Goal: Task Accomplishment & Management: Manage account settings

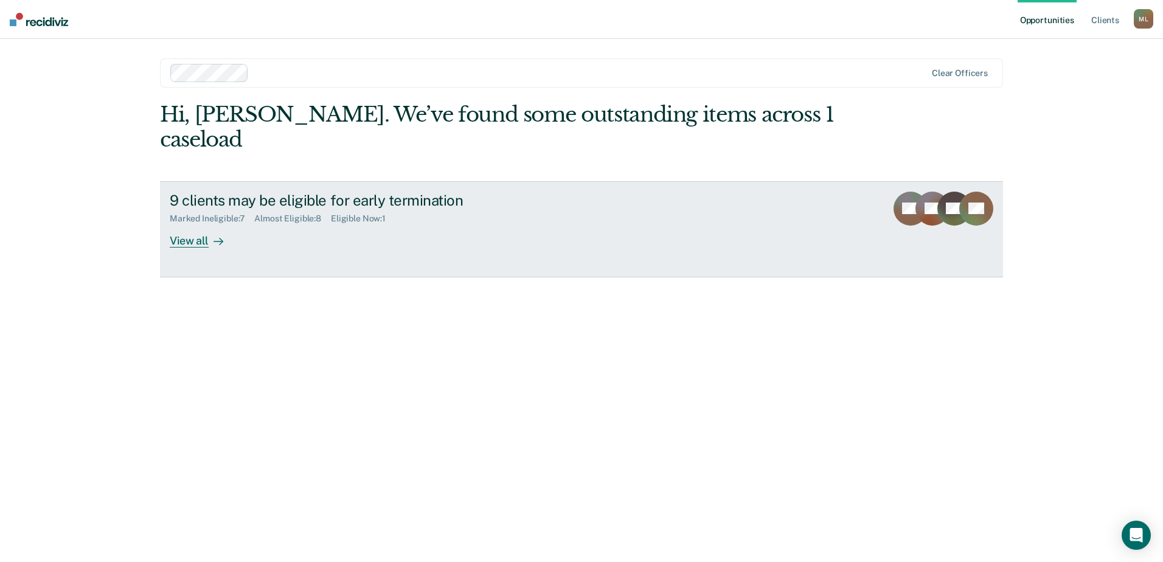
click at [186, 224] on div "View all" at bounding box center [204, 236] width 68 height 24
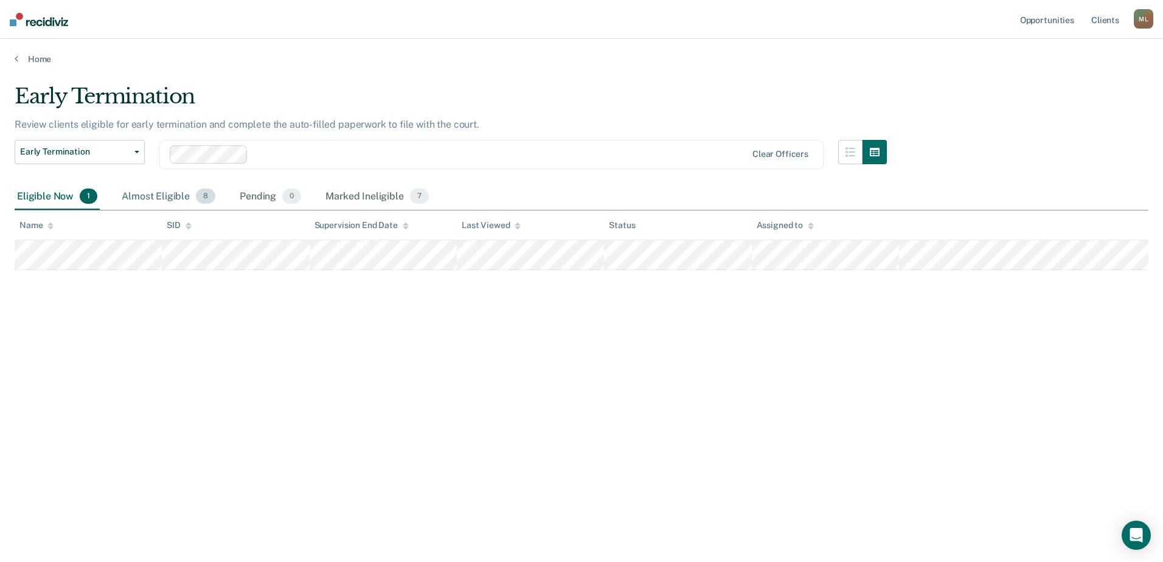
click at [157, 194] on div "Almost Eligible 8" at bounding box center [168, 197] width 99 height 27
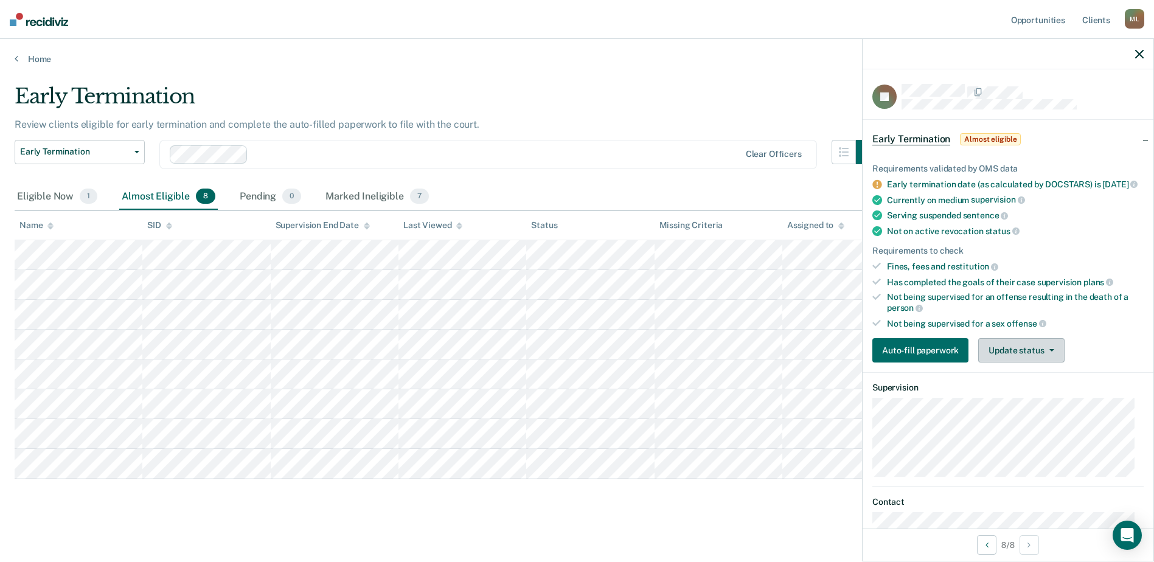
click at [1038, 360] on button "Update status" at bounding box center [1021, 350] width 86 height 24
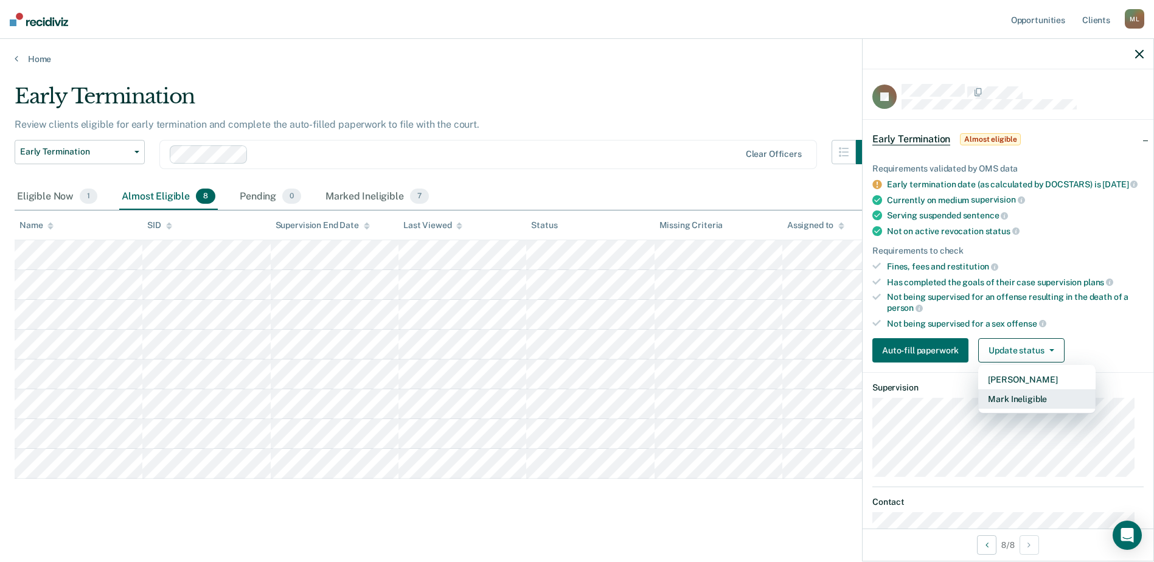
click at [1057, 408] on button "Mark Ineligible" at bounding box center [1036, 398] width 117 height 19
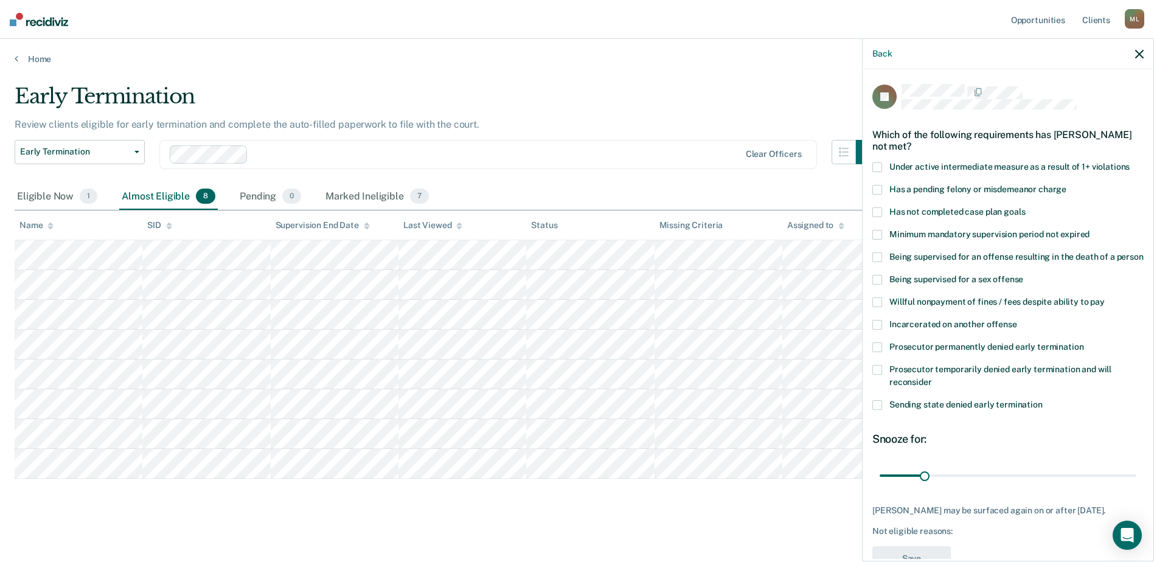
click at [878, 209] on span at bounding box center [877, 212] width 10 height 10
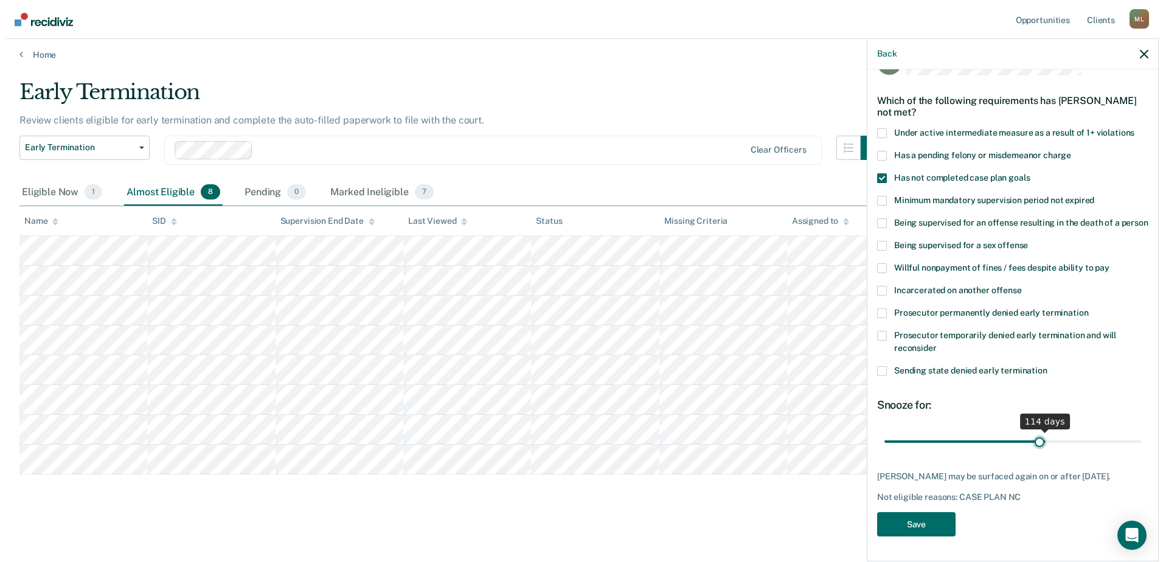
scroll to position [45, 0]
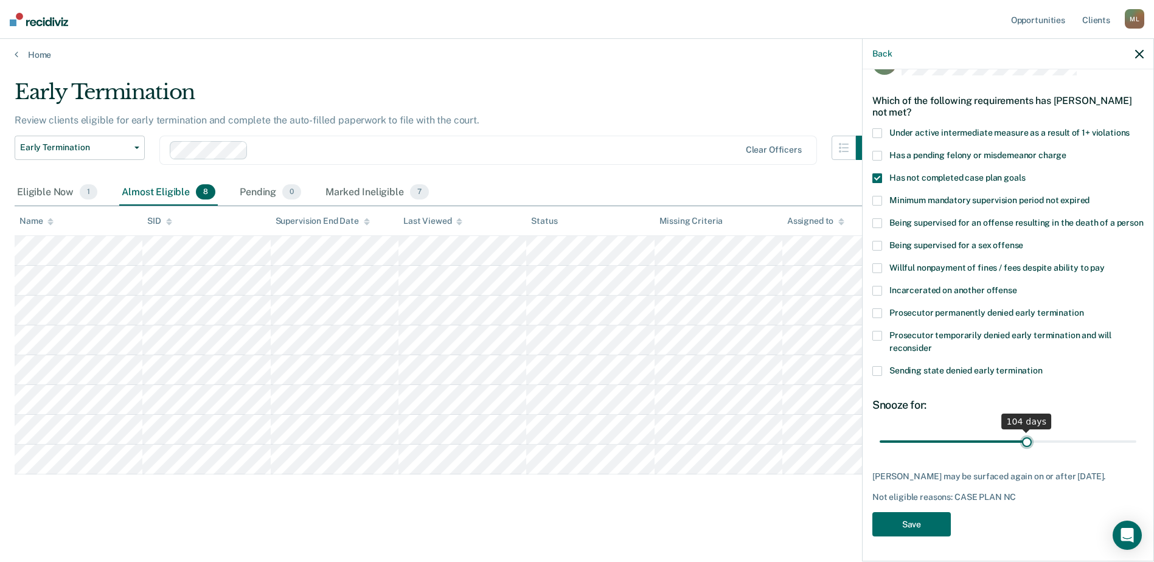
drag, startPoint x: 921, startPoint y: 431, endPoint x: 1021, endPoint y: 439, distance: 100.1
type input "104"
click at [1021, 439] on input "range" at bounding box center [1008, 441] width 257 height 21
click at [919, 522] on button "Save" at bounding box center [911, 524] width 78 height 25
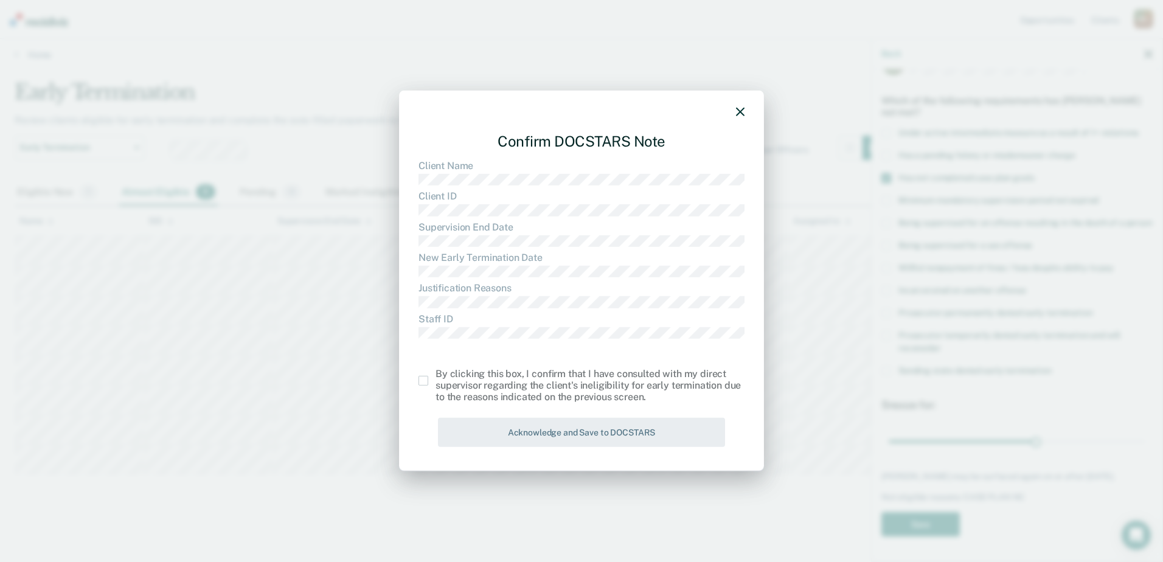
click at [425, 383] on span at bounding box center [424, 381] width 10 height 10
click at [436, 376] on input "checkbox" at bounding box center [436, 376] width 0 height 0
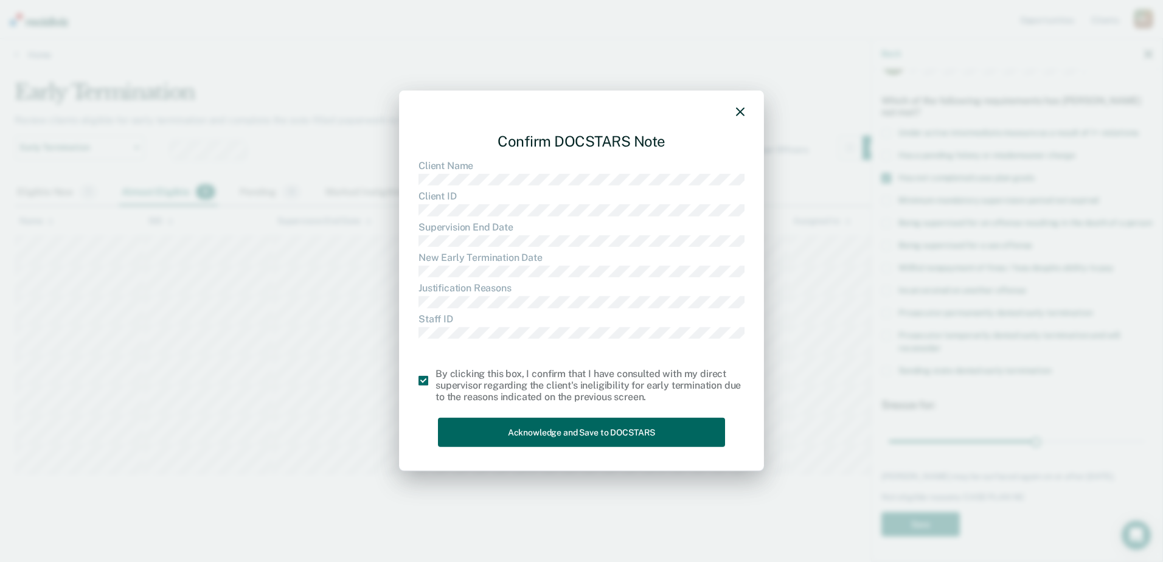
click at [558, 427] on button "Acknowledge and Save to DOCSTARS" at bounding box center [581, 432] width 287 height 30
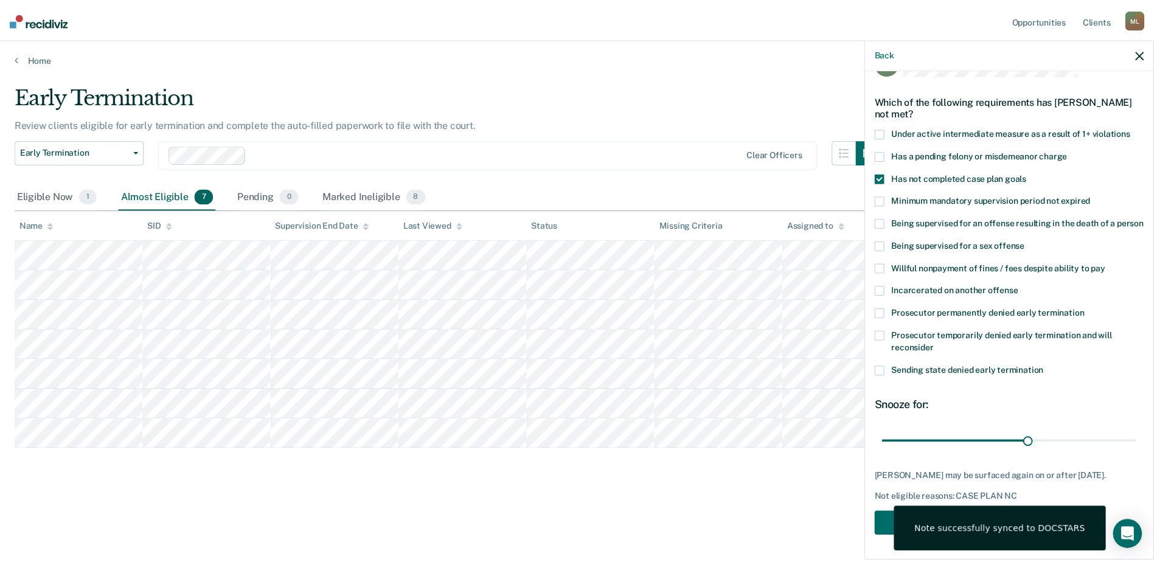
scroll to position [19, 0]
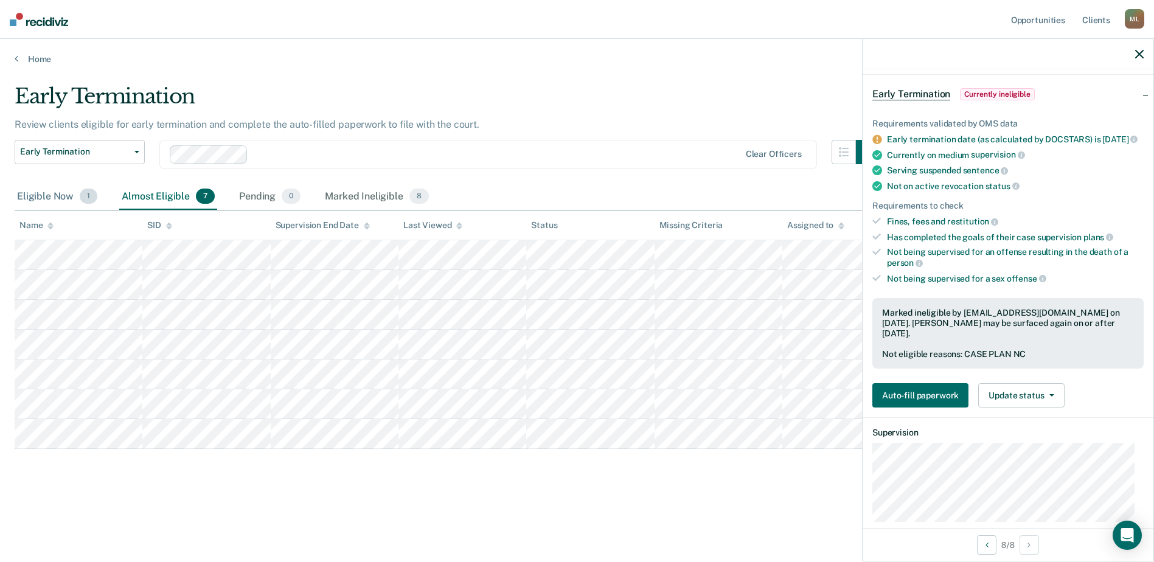
click at [43, 184] on div "Eligible Now 1" at bounding box center [57, 197] width 85 height 27
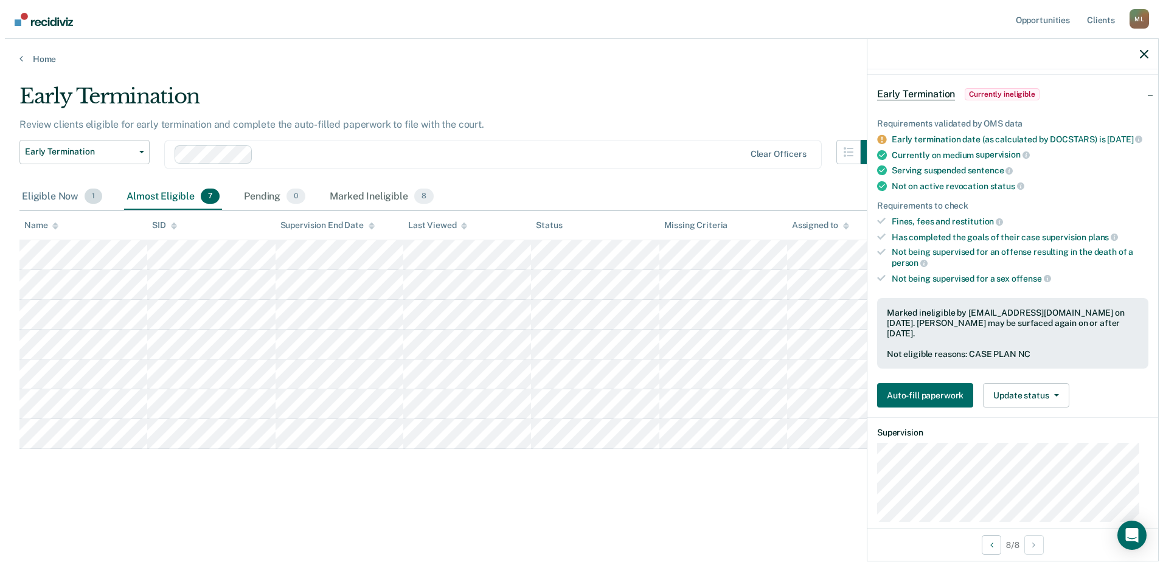
scroll to position [0, 0]
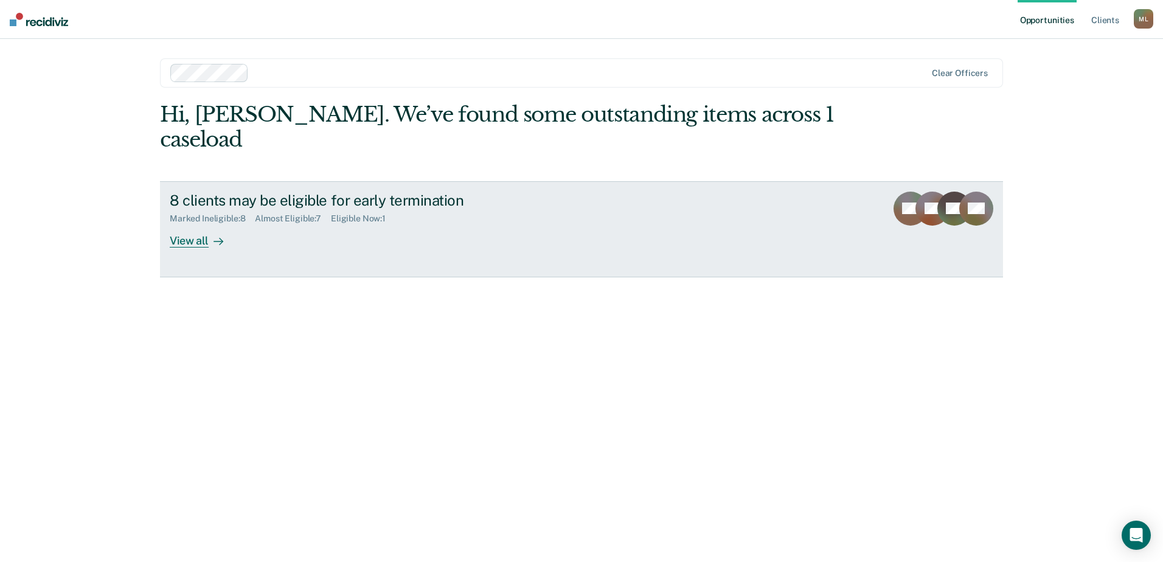
click at [187, 224] on div "View all" at bounding box center [204, 236] width 68 height 24
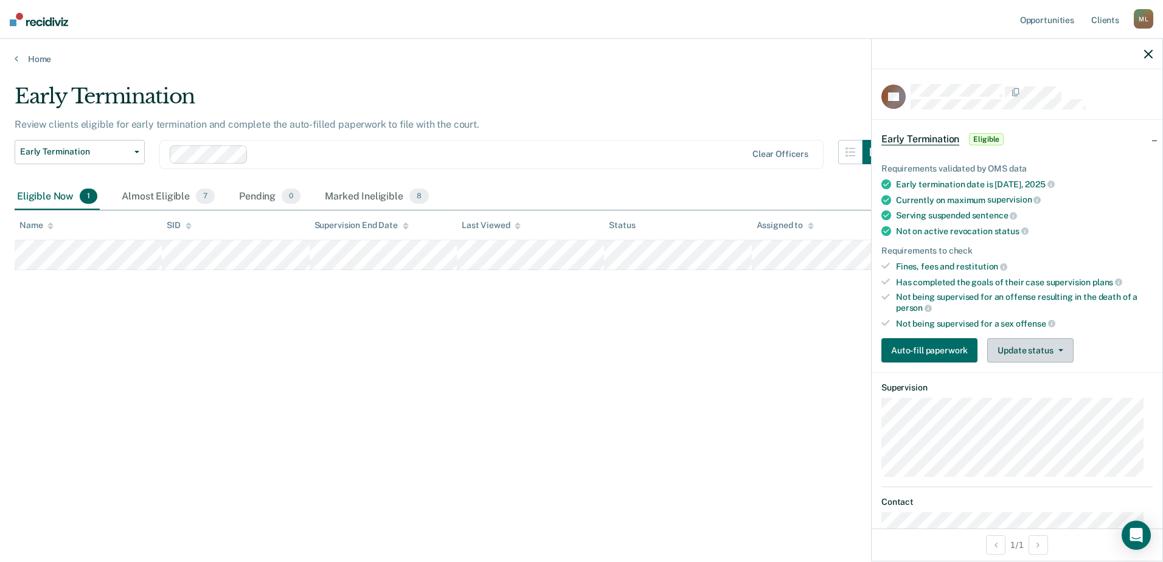
click at [1027, 347] on button "Update status" at bounding box center [1030, 350] width 86 height 24
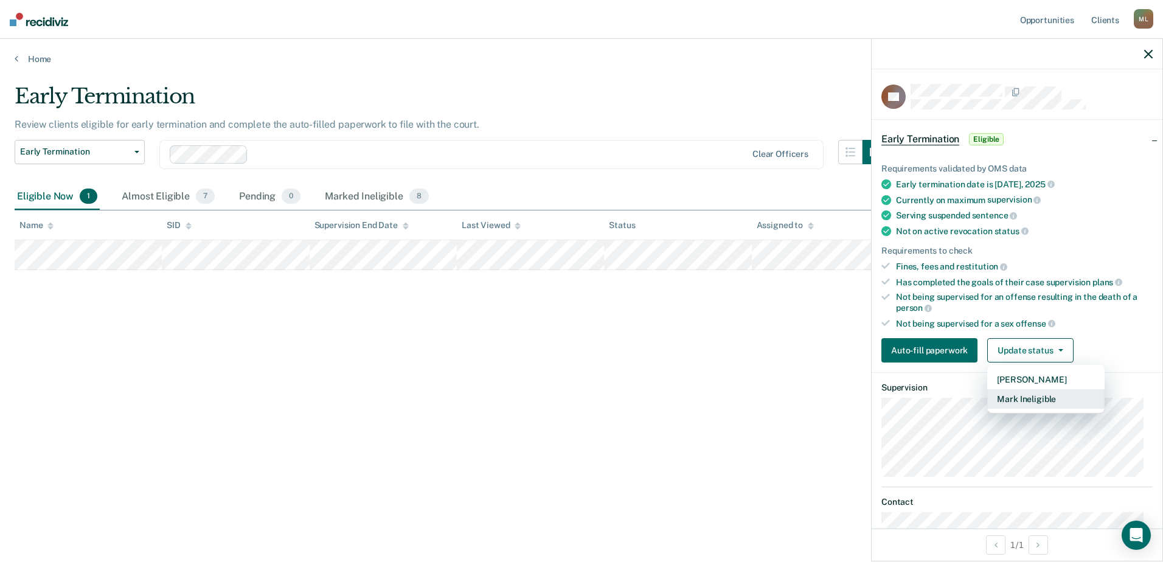
click at [1032, 398] on button "Mark Ineligible" at bounding box center [1045, 398] width 117 height 19
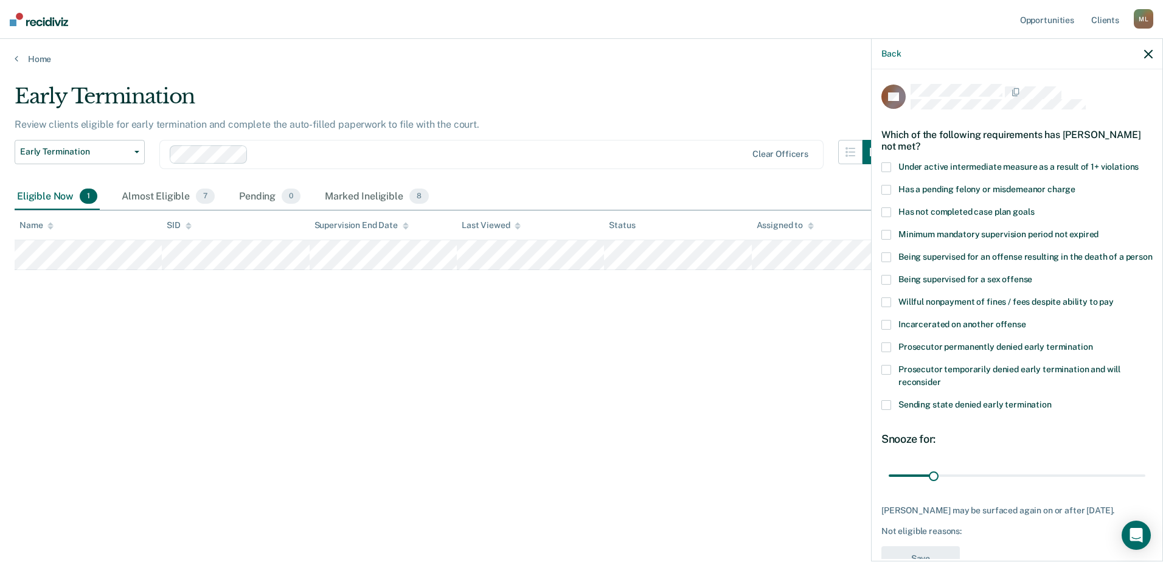
click at [883, 209] on span at bounding box center [886, 212] width 10 height 10
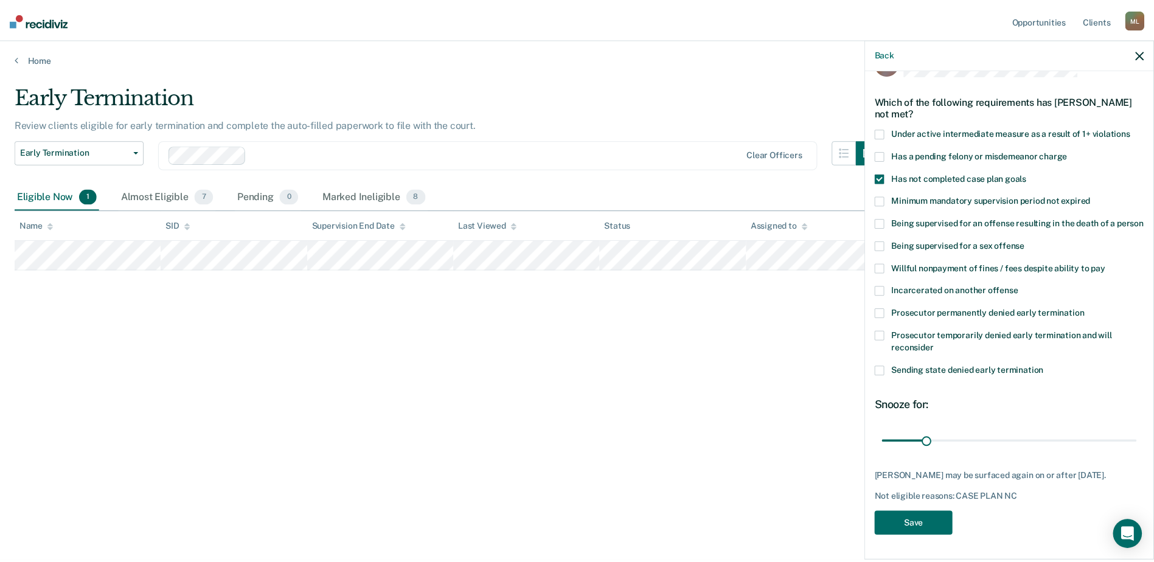
scroll to position [55, 0]
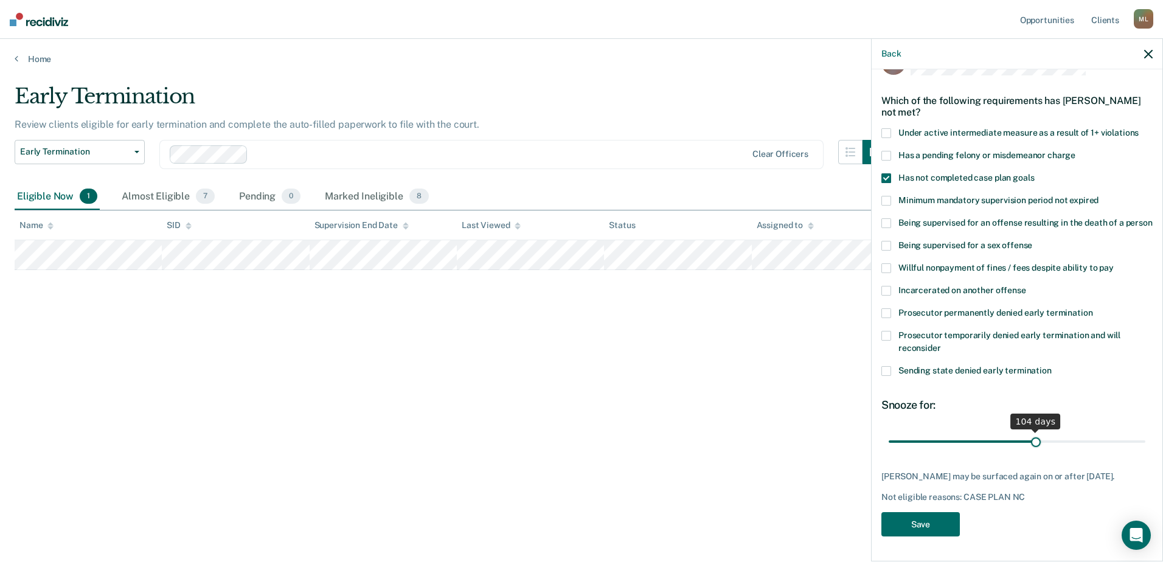
drag, startPoint x: 930, startPoint y: 434, endPoint x: 1030, endPoint y: 428, distance: 100.5
type input "104"
click at [1030, 431] on input "range" at bounding box center [1017, 441] width 257 height 21
click at [932, 525] on button "Save" at bounding box center [920, 524] width 78 height 25
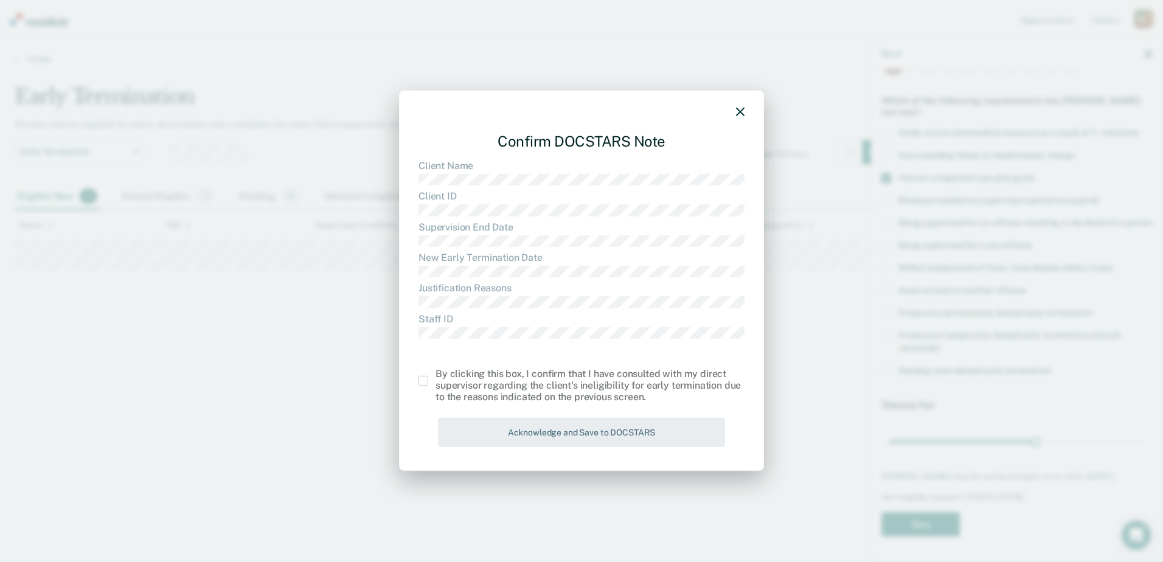
click at [423, 382] on span at bounding box center [424, 381] width 10 height 10
click at [436, 376] on input "checkbox" at bounding box center [436, 376] width 0 height 0
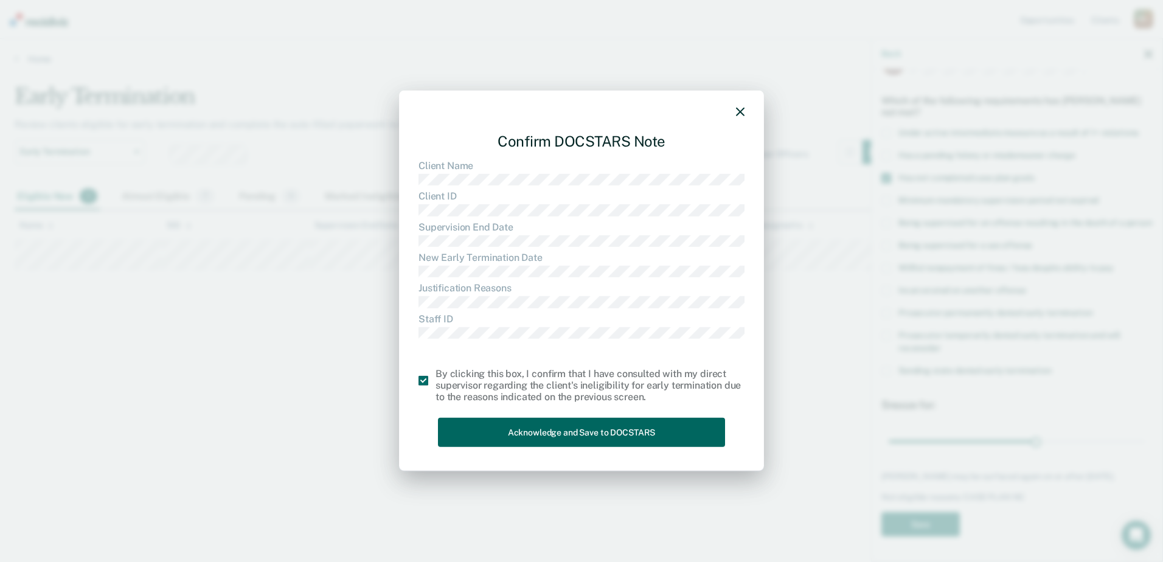
click at [497, 433] on button "Acknowledge and Save to DOCSTARS" at bounding box center [581, 432] width 287 height 30
